Goal: Task Accomplishment & Management: Manage account settings

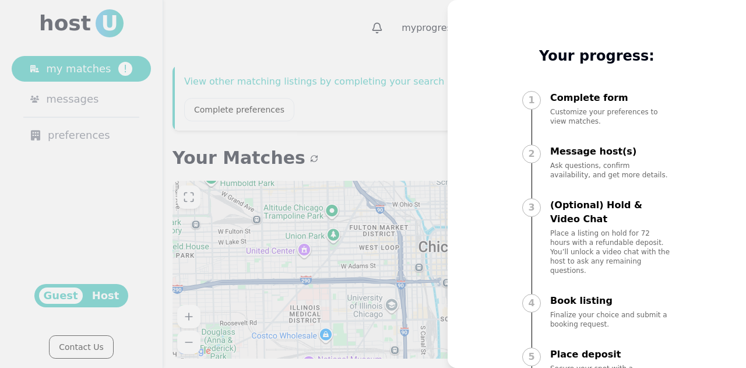
drag, startPoint x: 340, startPoint y: 148, endPoint x: 314, endPoint y: 130, distance: 32.3
click at [314, 130] on div at bounding box center [373, 184] width 746 height 368
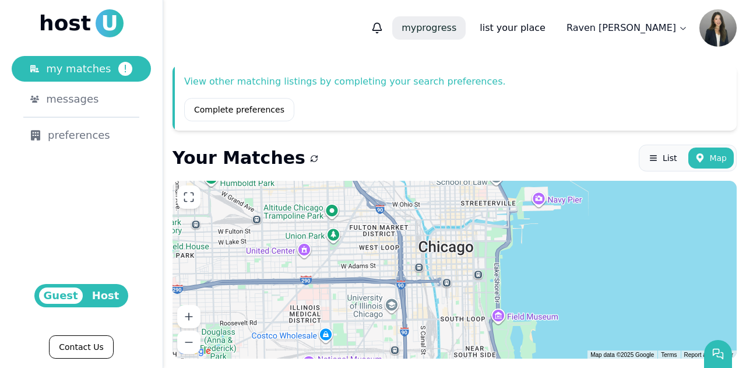
click at [416, 31] on span "my" at bounding box center [409, 27] width 15 height 11
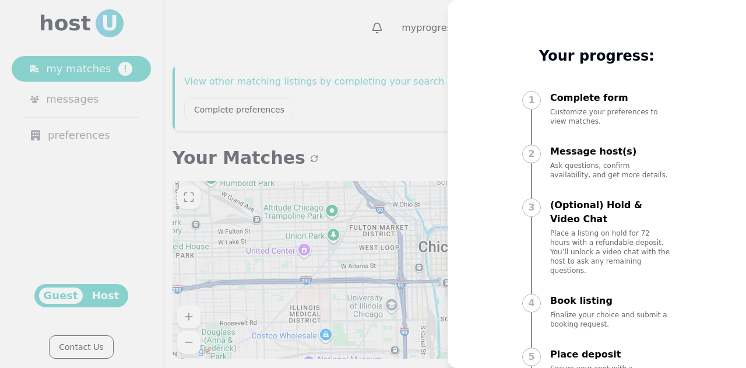
click at [354, 67] on div at bounding box center [373, 184] width 746 height 368
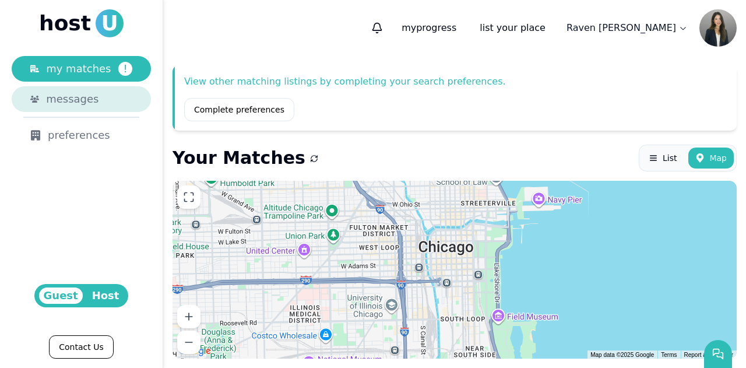
click at [99, 93] on div "messages" at bounding box center [89, 99] width 86 height 16
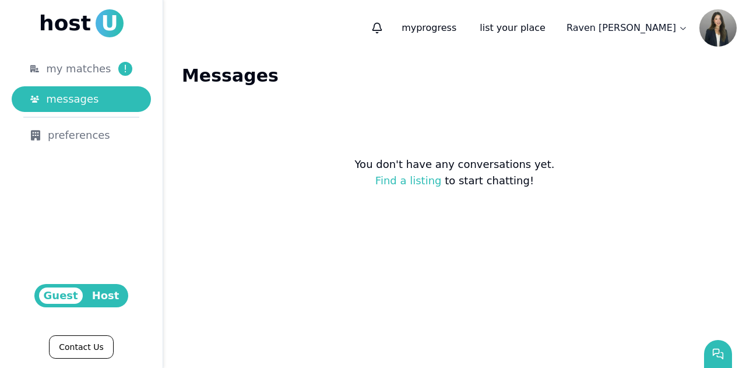
click at [637, 27] on html "host U my matches ! messages preferences Guest Host Contact Us my progress list…" at bounding box center [373, 184] width 746 height 368
click at [639, 60] on icon at bounding box center [639, 57] width 12 height 12
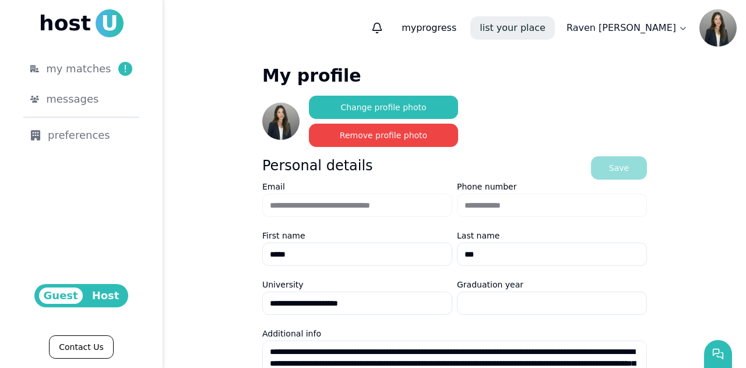
click at [555, 25] on link "list your place" at bounding box center [512, 27] width 85 height 23
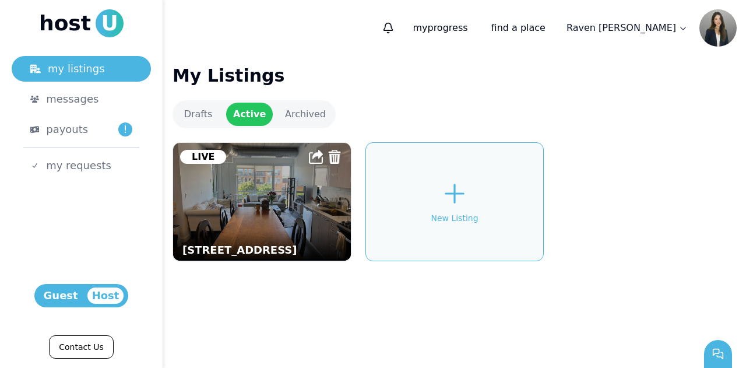
click at [280, 202] on img at bounding box center [261, 202] width 195 height 130
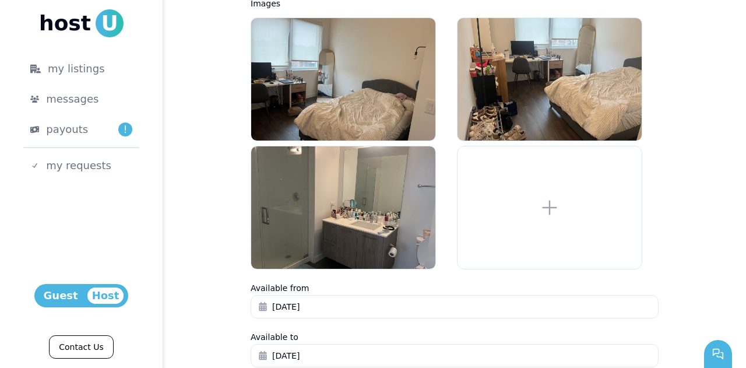
scroll to position [954, 0]
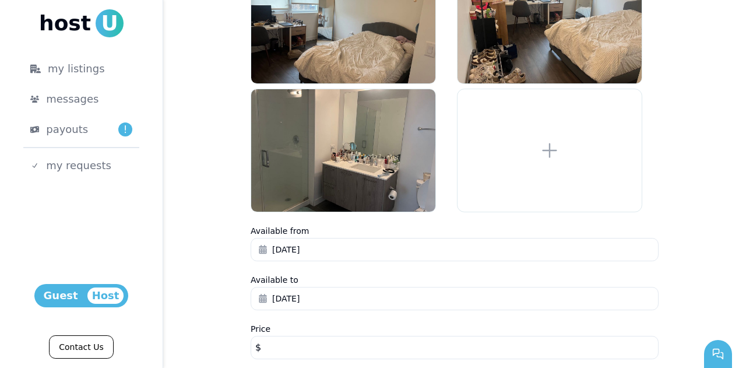
click at [303, 336] on input "****" at bounding box center [455, 347] width 408 height 23
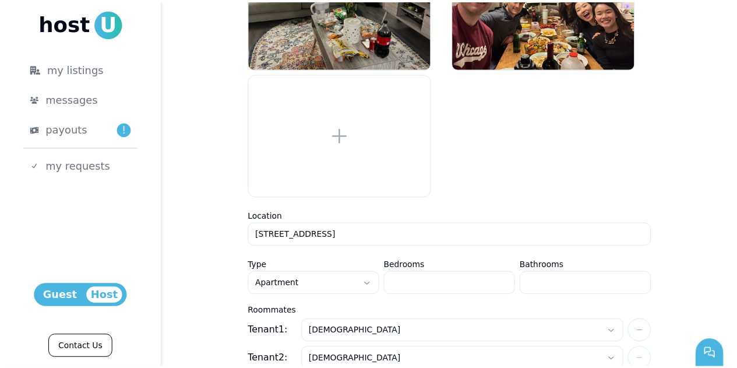
scroll to position [0, 0]
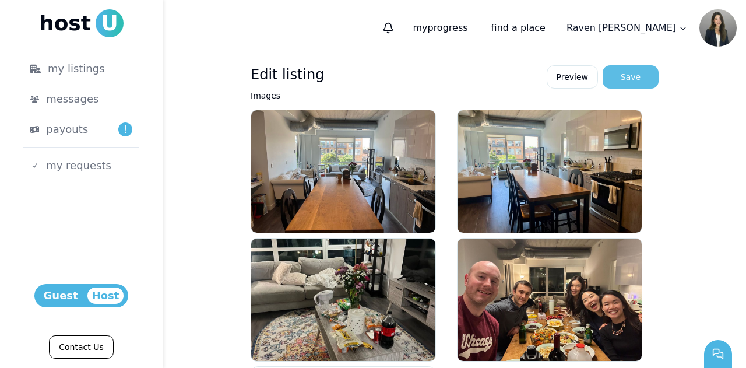
type input "****"
click at [628, 79] on div "Save" at bounding box center [631, 77] width 20 height 12
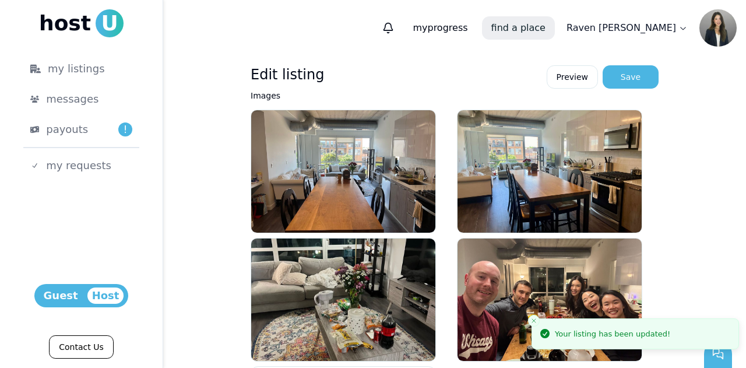
click at [555, 26] on link "find a place" at bounding box center [518, 27] width 73 height 23
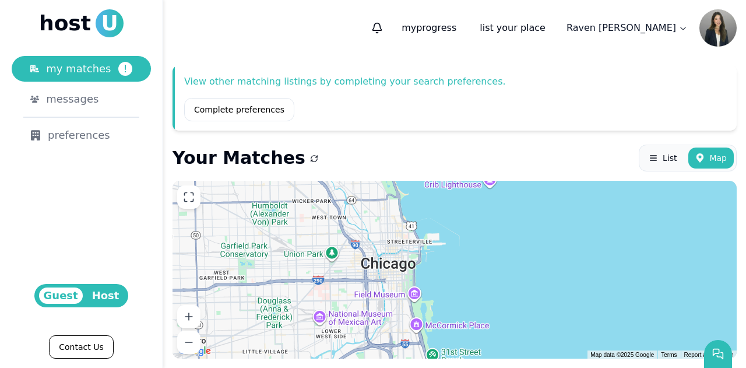
click at [85, 39] on nav "host U my matches ! messages preferences" at bounding box center [81, 78] width 139 height 139
click at [78, 13] on span "host" at bounding box center [65, 23] width 52 height 23
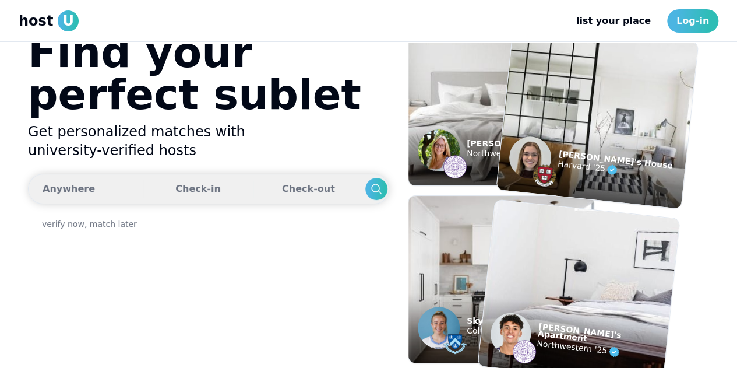
click at [103, 188] on button "Anywhere Check-in Check-out" at bounding box center [208, 189] width 361 height 30
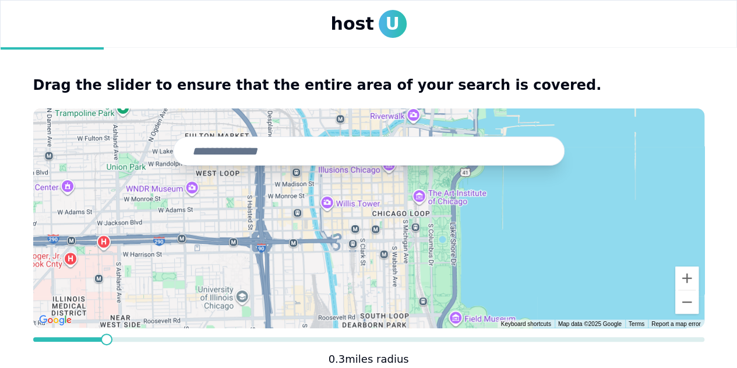
click at [237, 157] on input "text" at bounding box center [369, 150] width 392 height 29
type input "*"
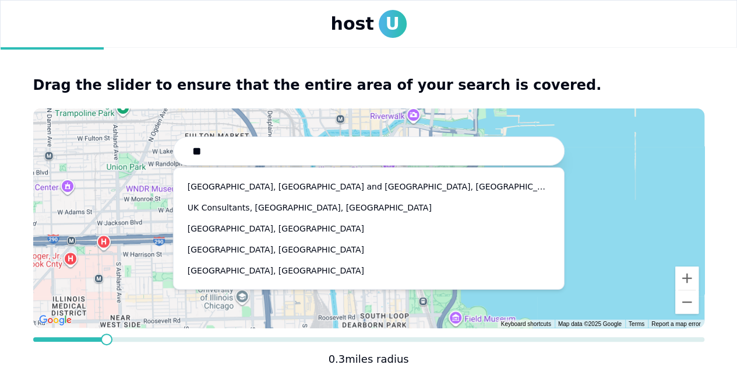
type input "*"
